Goal: Information Seeking & Learning: Check status

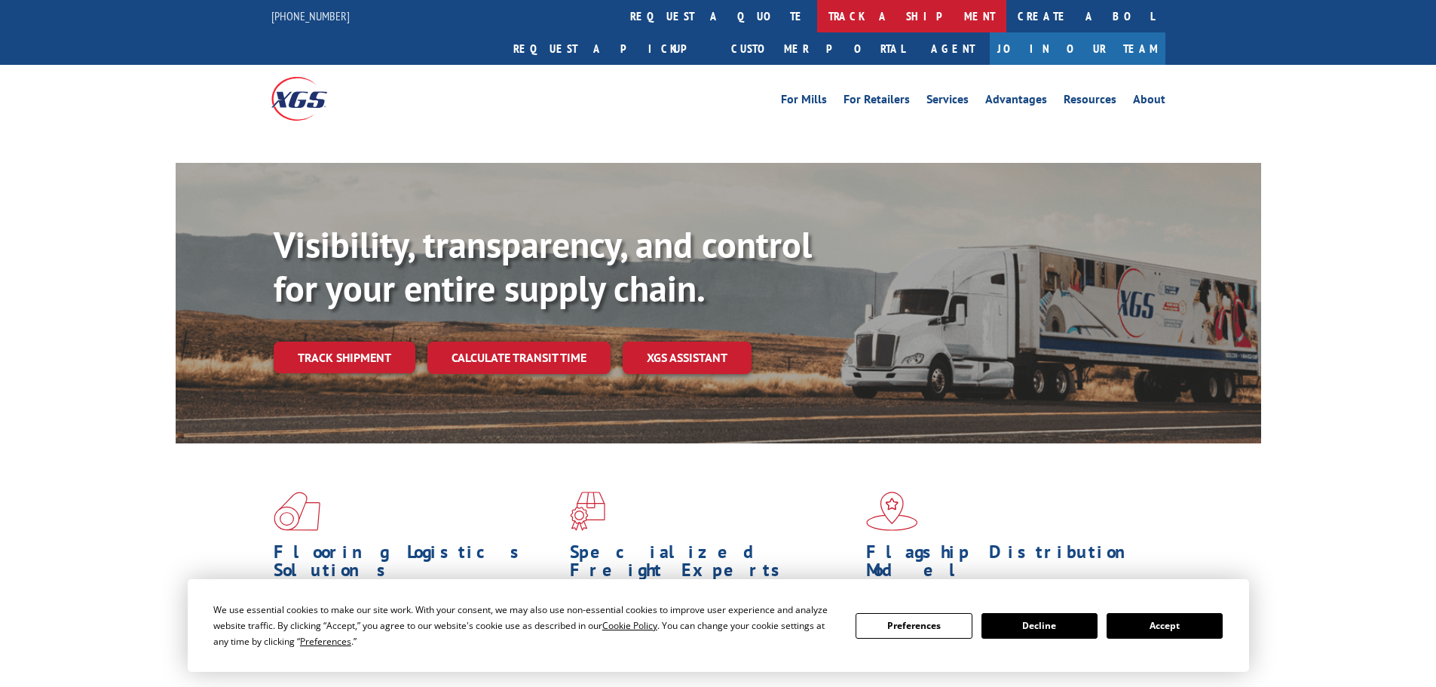
click at [817, 21] on link "track a shipment" at bounding box center [911, 16] width 189 height 32
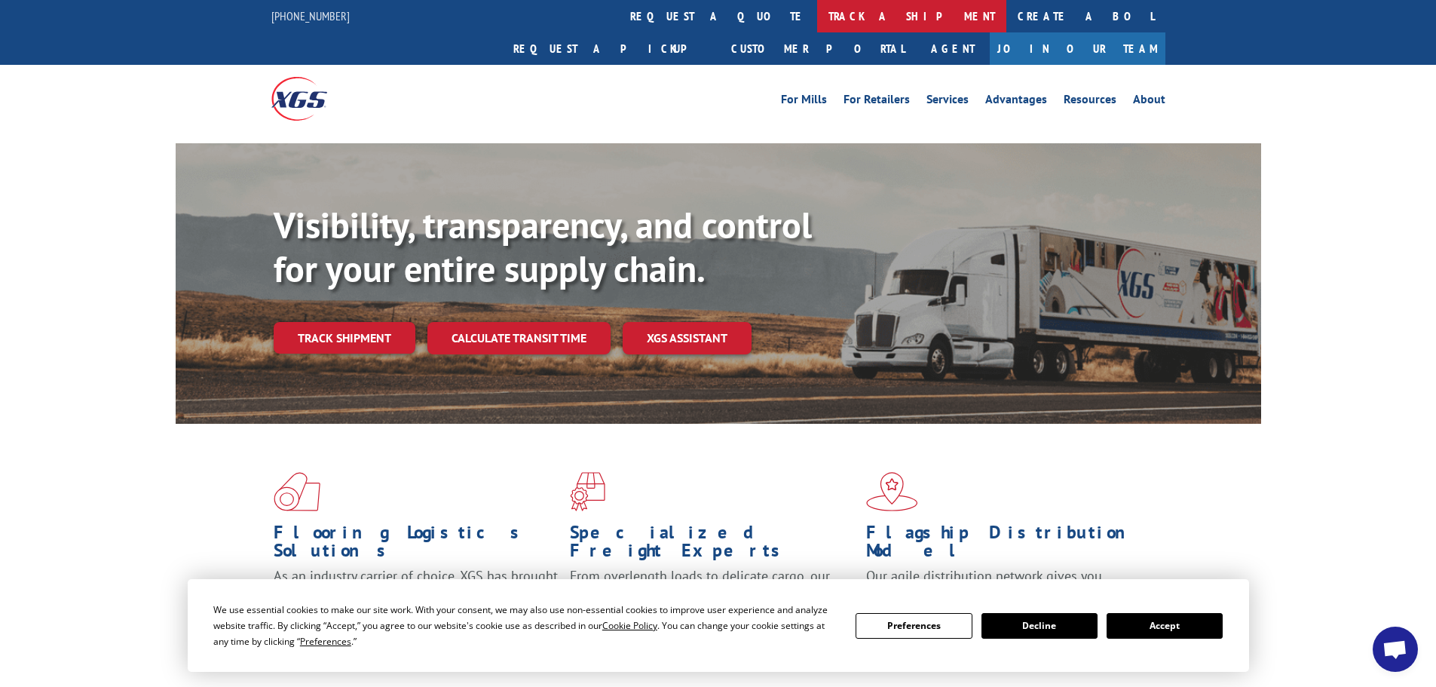
click at [817, 19] on link "track a shipment" at bounding box center [911, 16] width 189 height 32
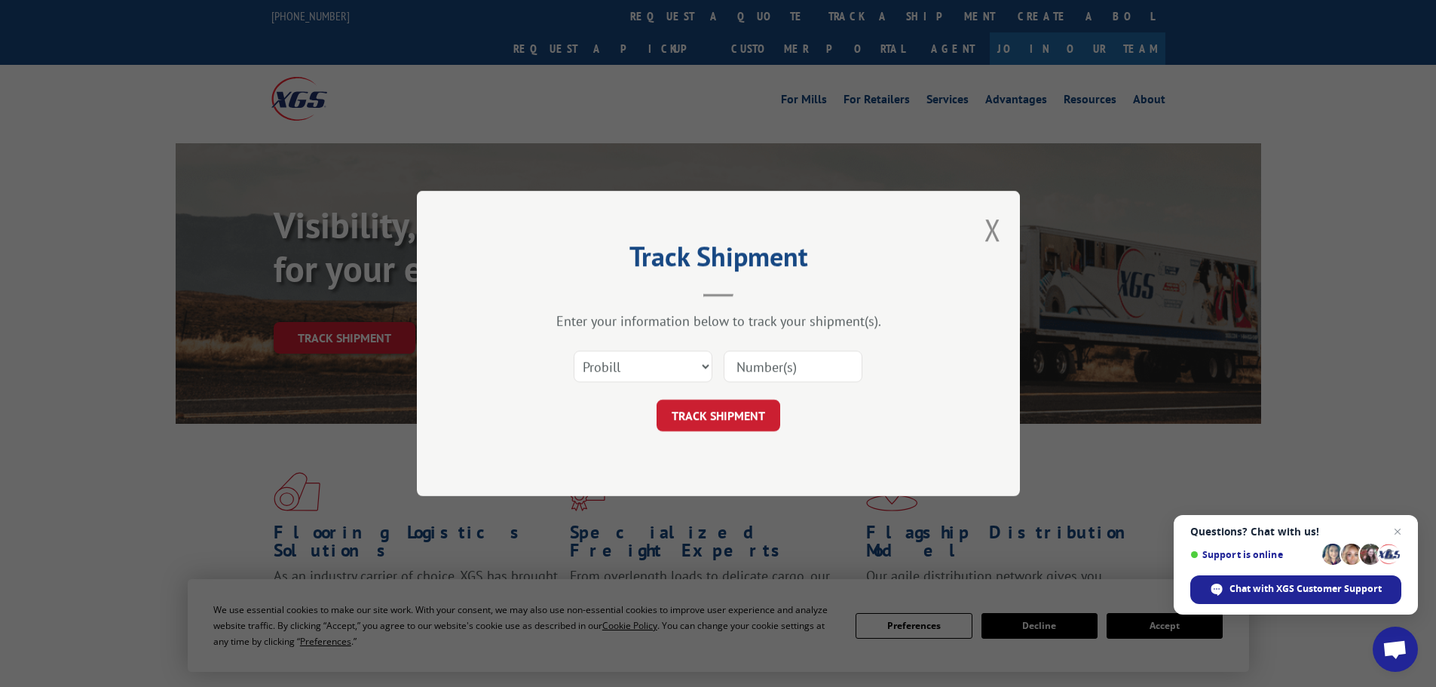
click at [764, 364] on input at bounding box center [793, 366] width 139 height 32
paste input "17637356"
type input "17637356"
click at [745, 393] on form "Select category... Probill BOL PO 17637356 TRACK SHIPMENT" at bounding box center [718, 386] width 452 height 90
click at [740, 407] on button "TRACK SHIPMENT" at bounding box center [718, 415] width 124 height 32
